Goal: Transaction & Acquisition: Purchase product/service

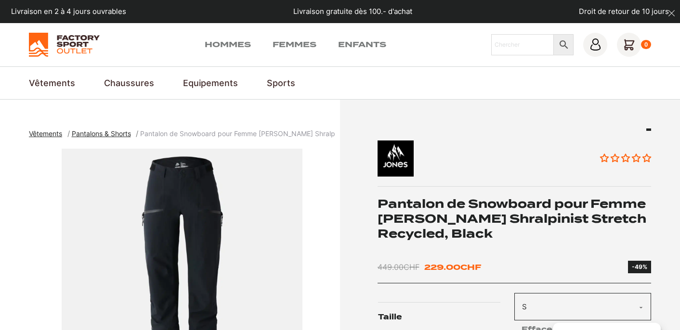
select select "s"
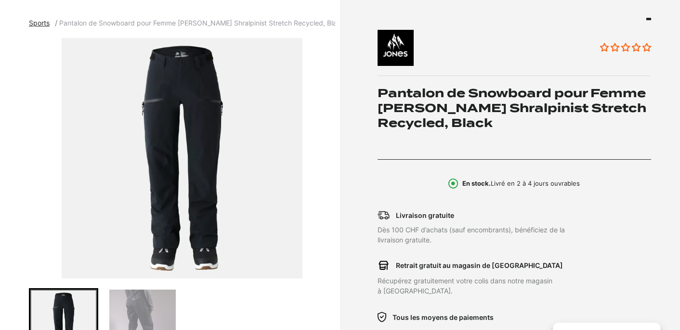
scroll to position [255, 0]
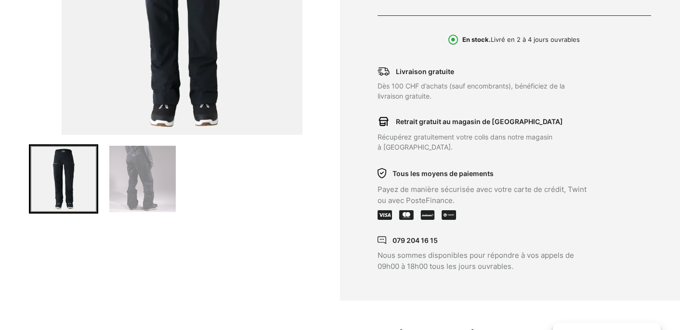
click at [150, 189] on img "Go to slide 2" at bounding box center [142, 179] width 66 height 66
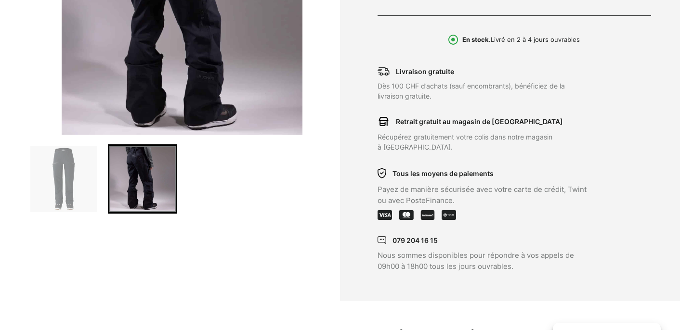
click at [93, 185] on img "Go to slide 1" at bounding box center [63, 179] width 66 height 66
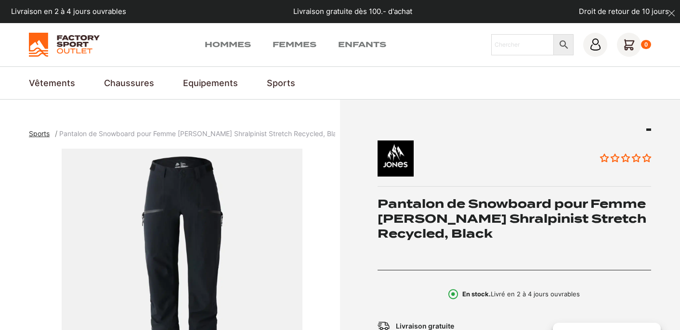
scroll to position [0, 0]
click at [396, 153] on img at bounding box center [446, 159] width 137 height 36
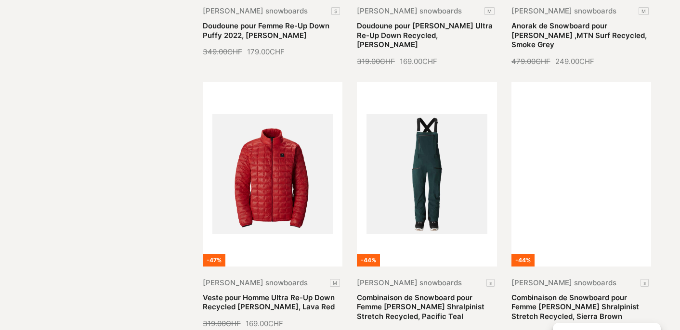
scroll to position [1124, 0]
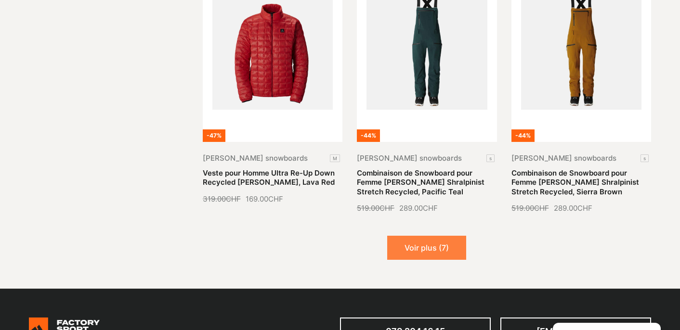
click at [434, 248] on button "Voir plus (7)" at bounding box center [426, 248] width 79 height 24
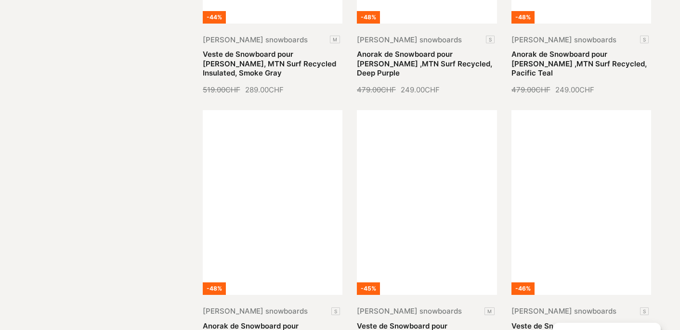
scroll to position [145, 0]
